Goal: Communication & Community: Answer question/provide support

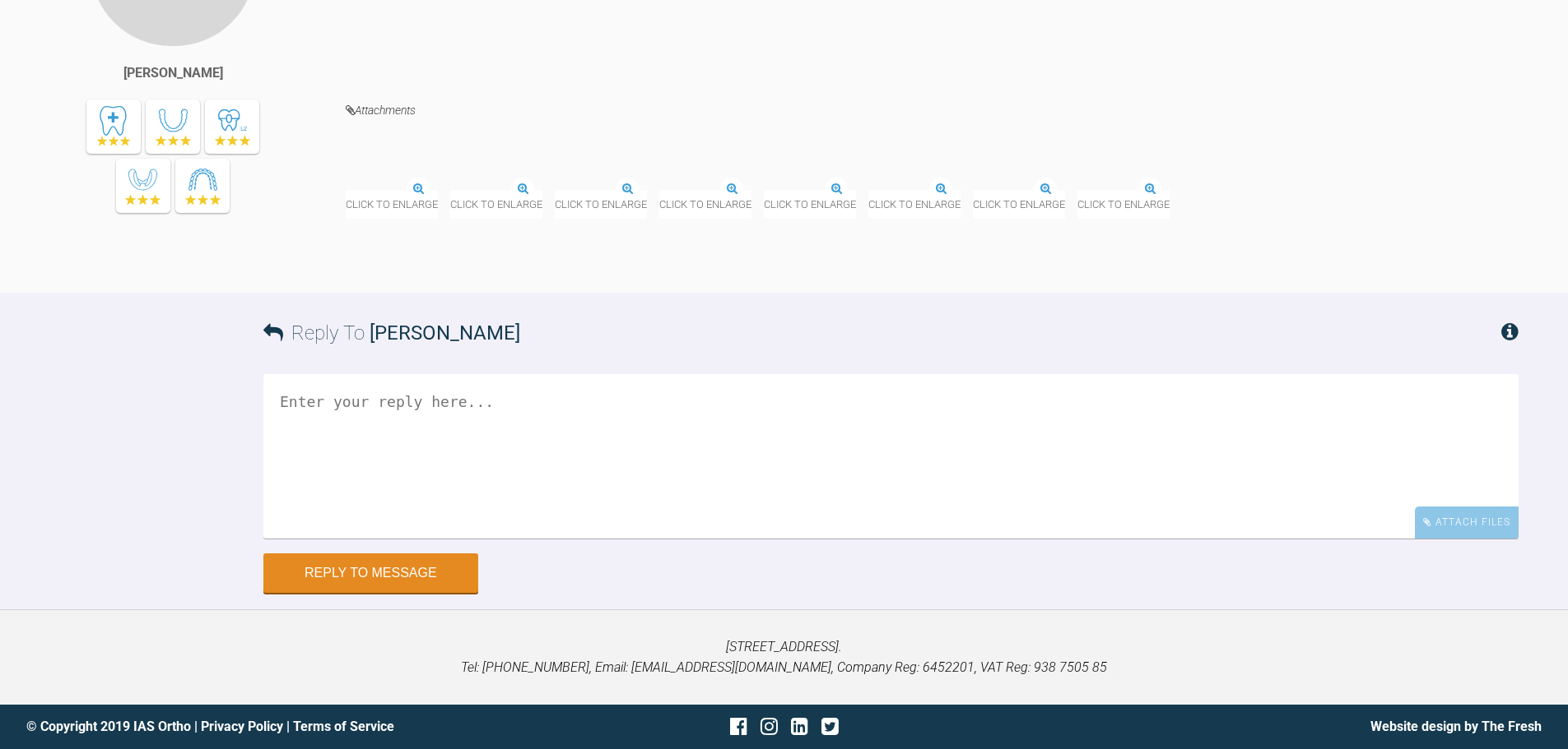
scroll to position [25319, 0]
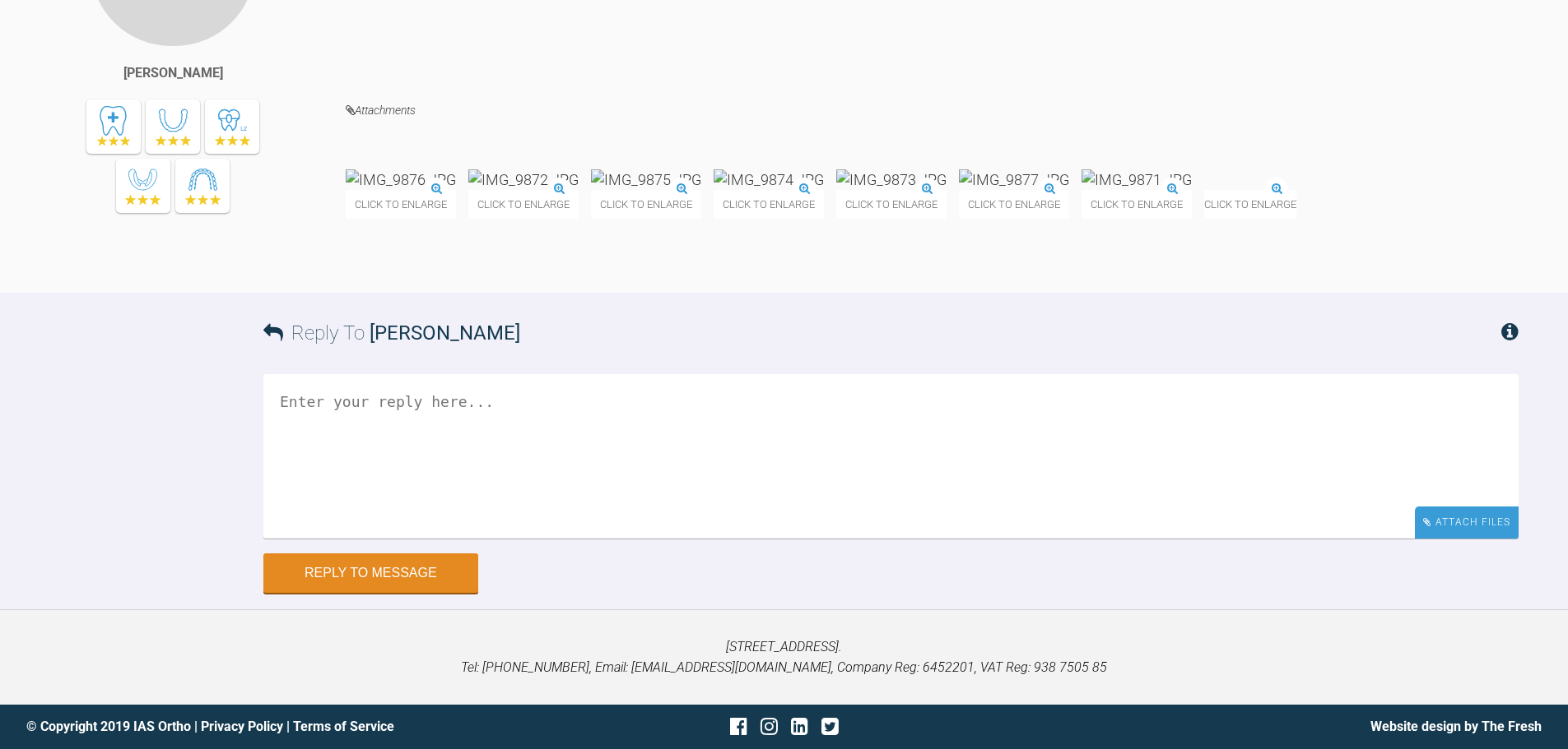
click at [1495, 539] on div "Attach Files" at bounding box center [1466, 523] width 104 height 32
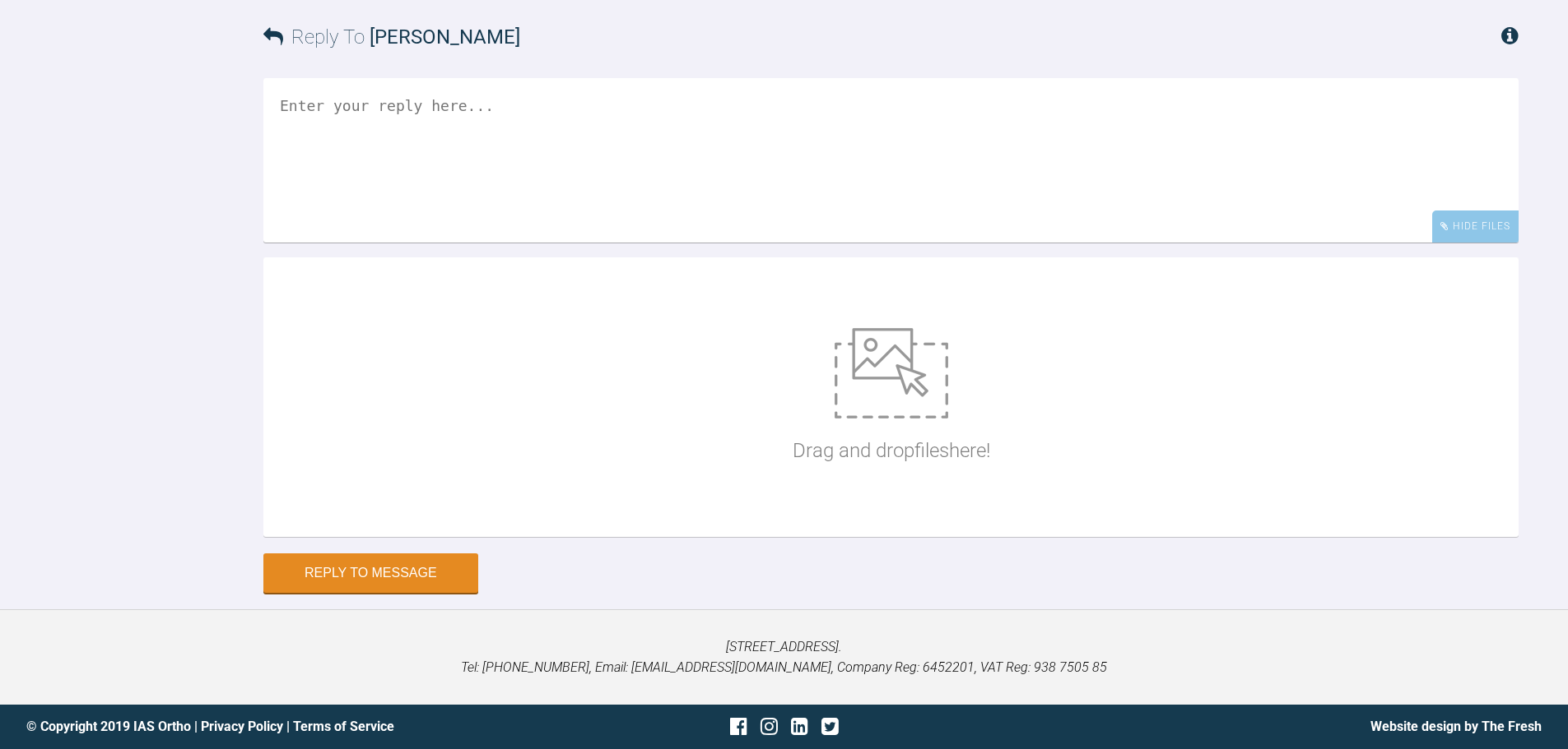
scroll to position [25647, 0]
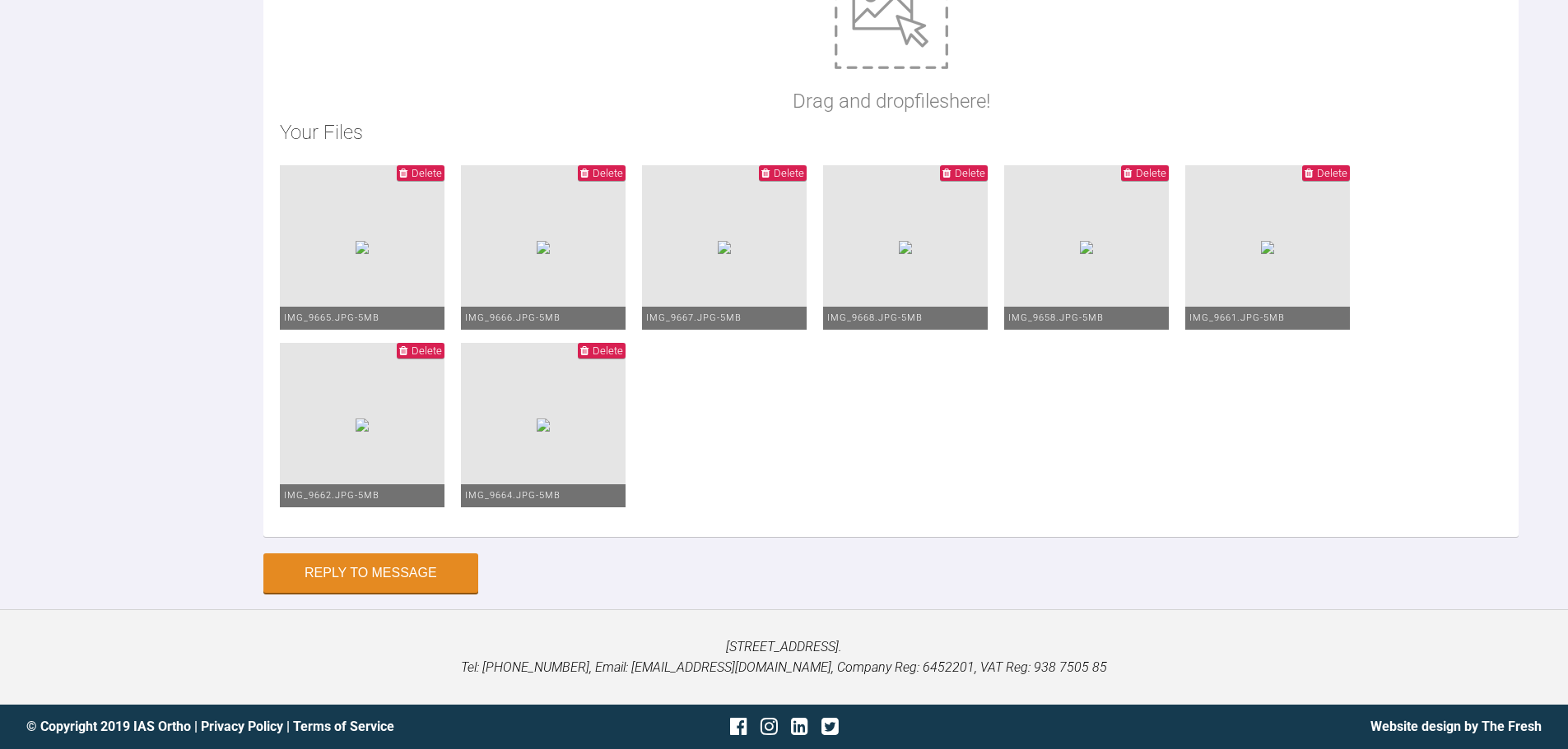
type textarea "Hi [PERSON_NAME], This is [PERSON_NAME] [DATE]. The spaces have closed ok upper…"
click at [387, 573] on button "Reply to Message" at bounding box center [371, 575] width 215 height 39
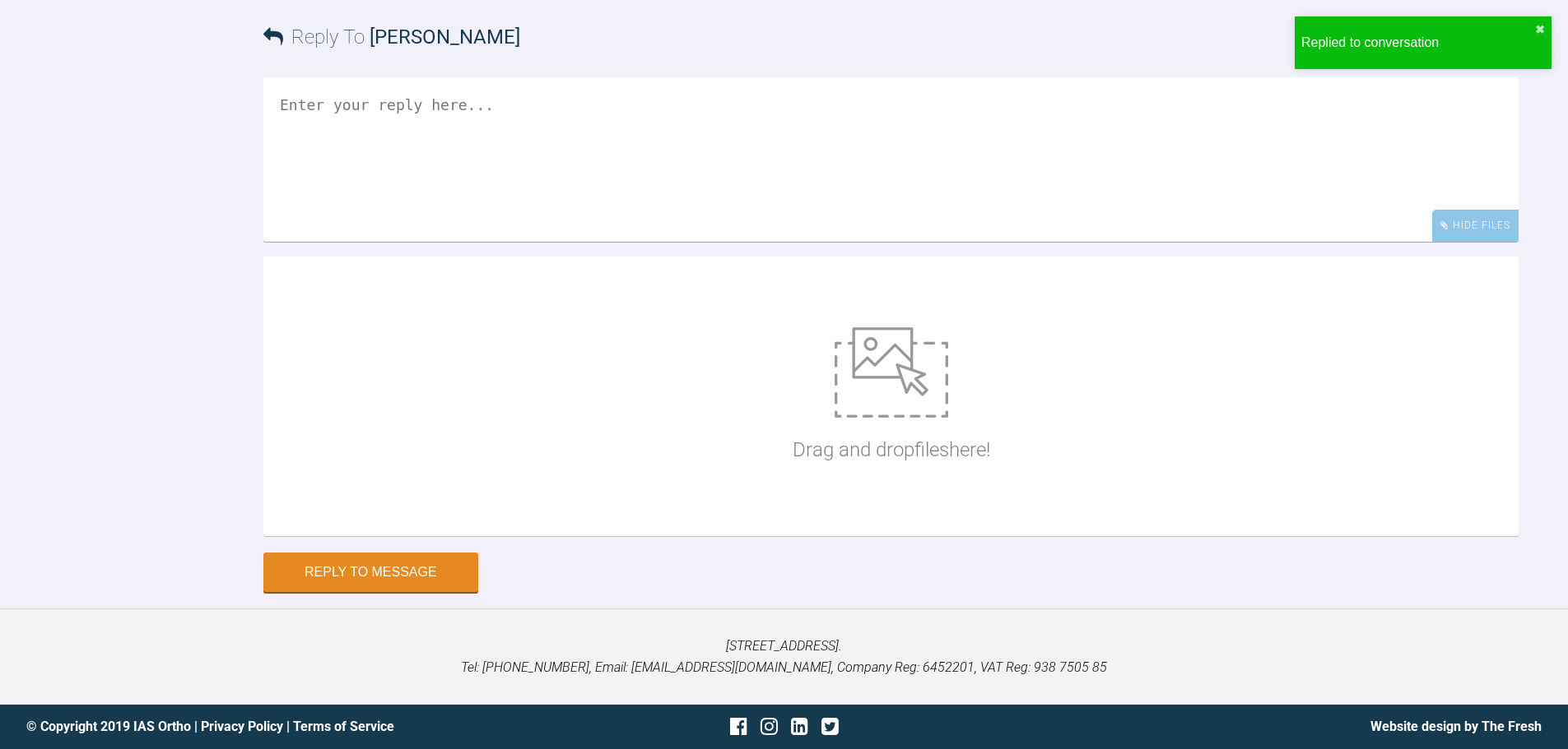
scroll to position [25908, 0]
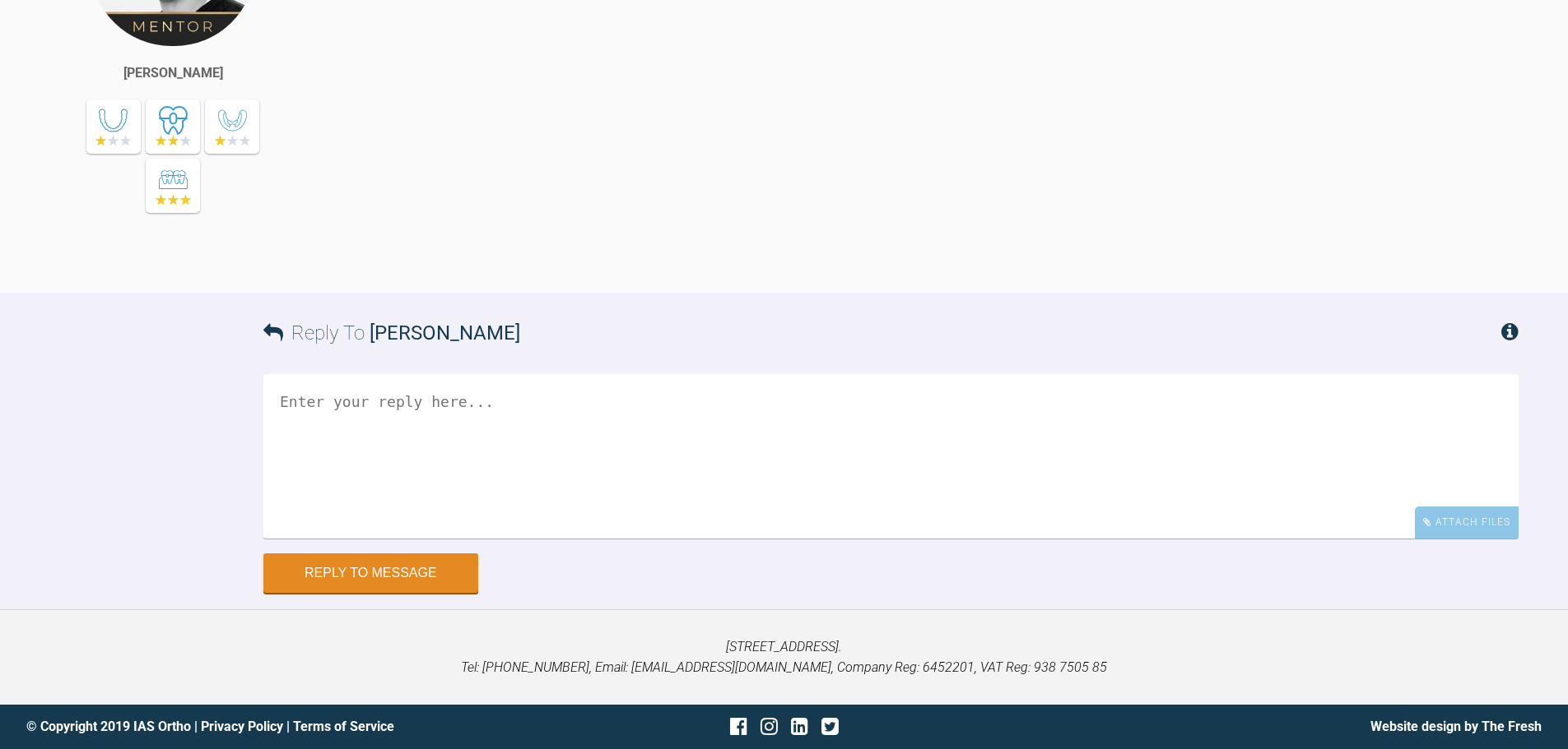
scroll to position [19536, 0]
